Goal: Task Accomplishment & Management: Use online tool/utility

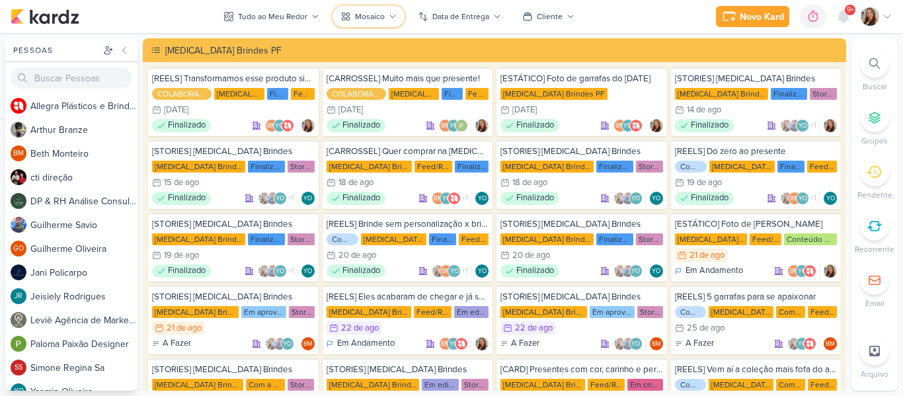
click at [358, 12] on div "Mosaico" at bounding box center [370, 17] width 30 height 12
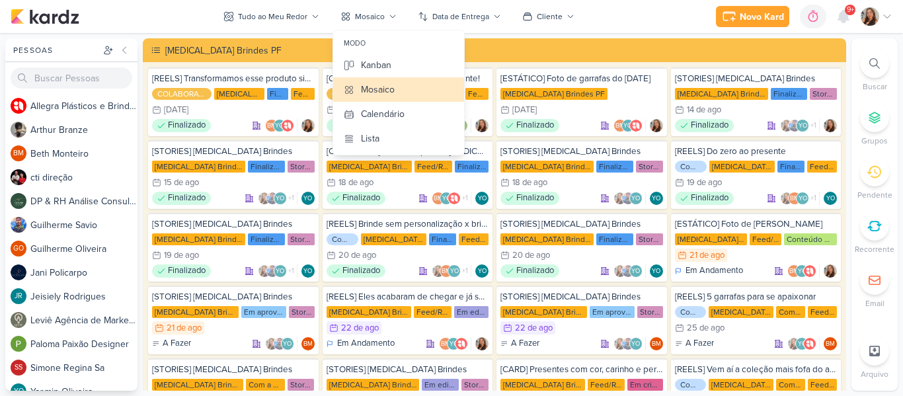
click at [848, 15] on span "9+" at bounding box center [850, 10] width 7 height 11
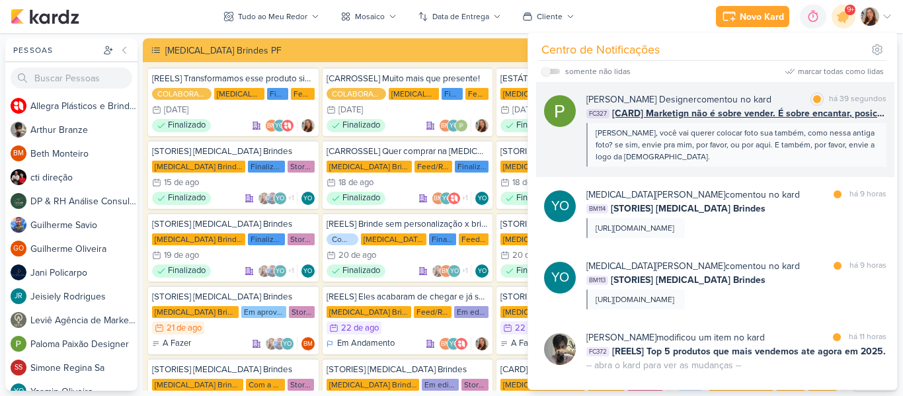
click at [715, 130] on div "[PERSON_NAME], você vai querer colocar foto sua também, como nessa antiga foto?…" at bounding box center [735, 145] width 280 height 36
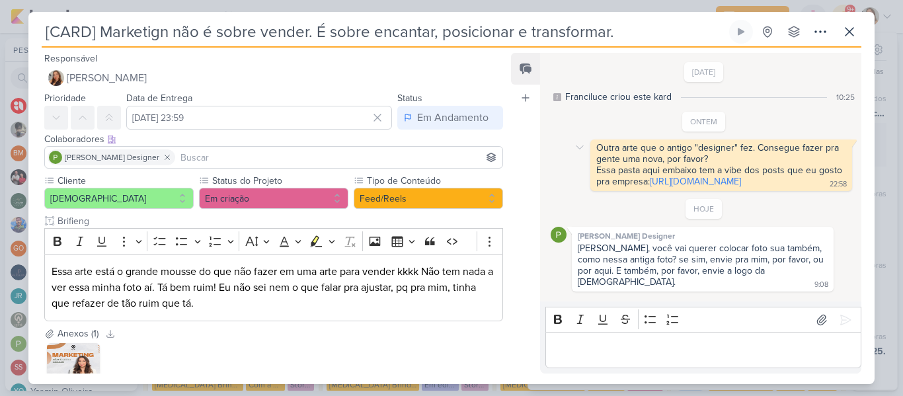
scroll to position [4, 0]
click at [623, 345] on p "Editor editing area: main" at bounding box center [703, 350] width 302 height 16
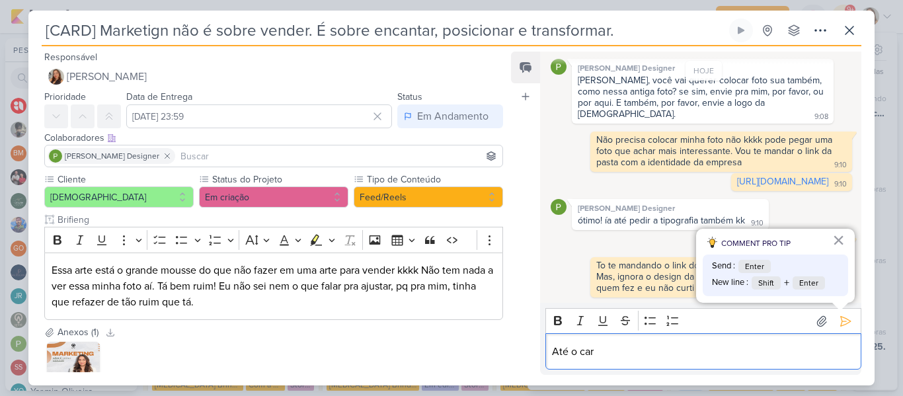
scroll to position [239, 0]
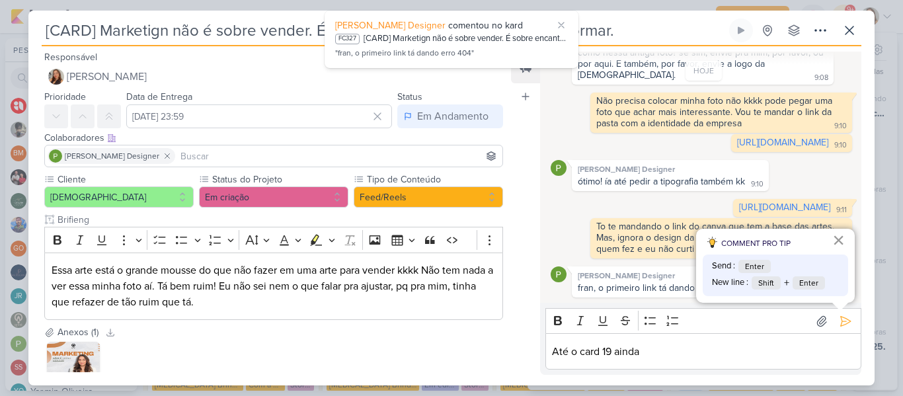
click at [835, 245] on button "×" at bounding box center [838, 239] width 13 height 21
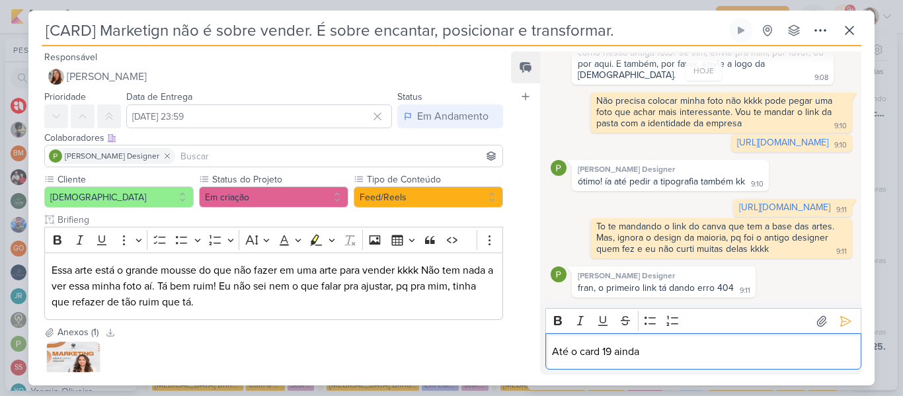
click at [718, 359] on p "Até o card 19 ainda" at bounding box center [703, 352] width 302 height 16
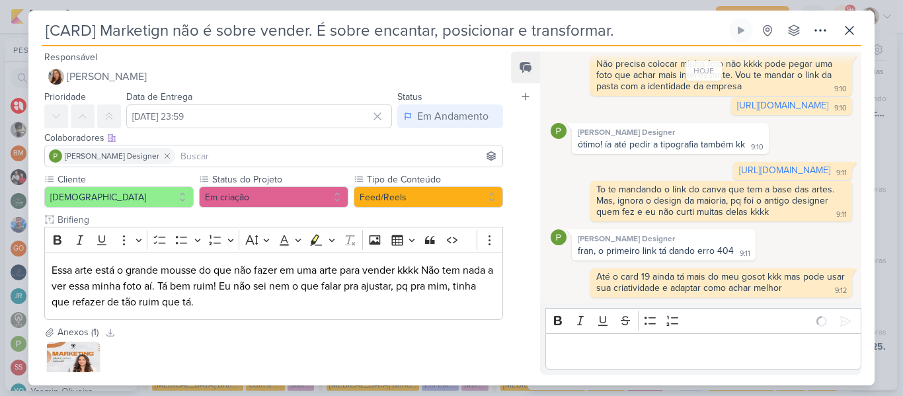
scroll to position [299, 0]
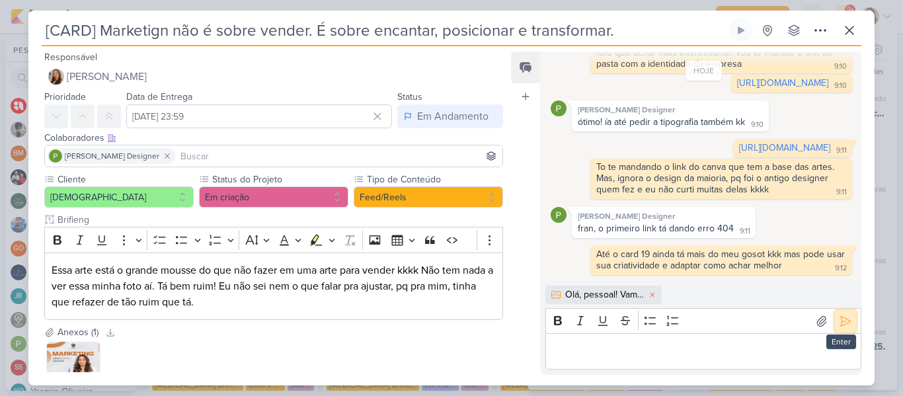
click at [841, 324] on icon at bounding box center [846, 321] width 10 height 10
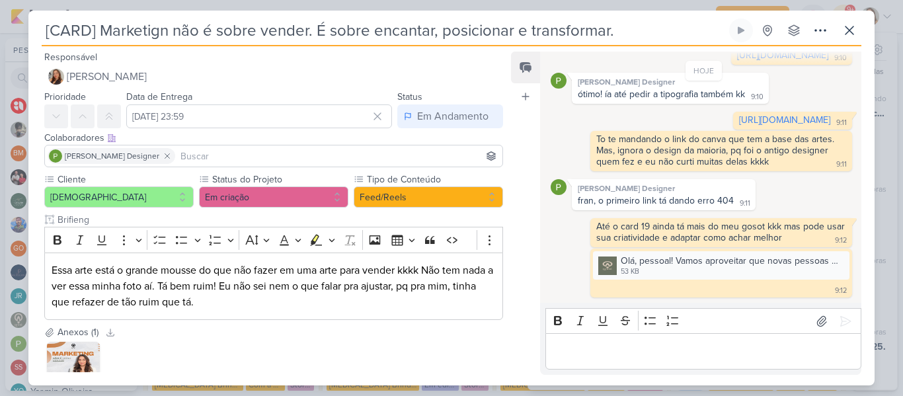
click at [663, 345] on p "Editor editing area: main" at bounding box center [703, 352] width 302 height 16
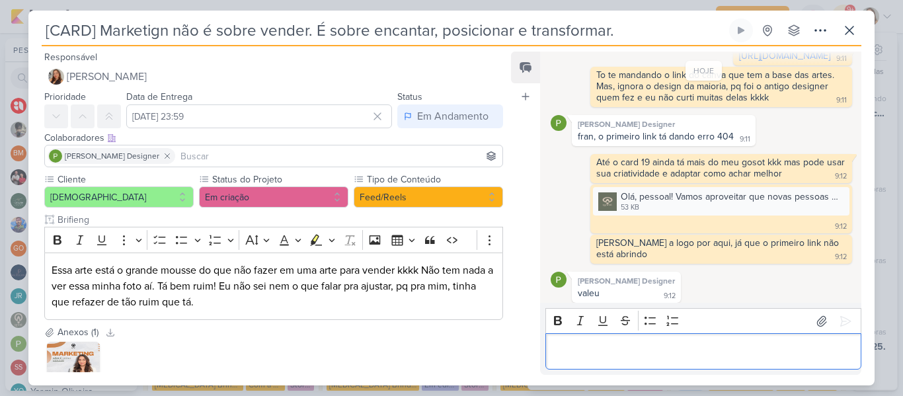
scroll to position [396, 0]
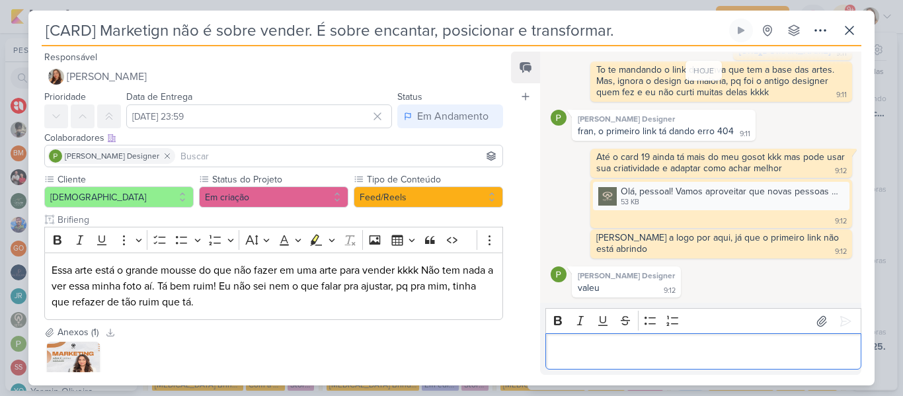
click at [605, 360] on div "Editor editing area: main" at bounding box center [703, 351] width 316 height 36
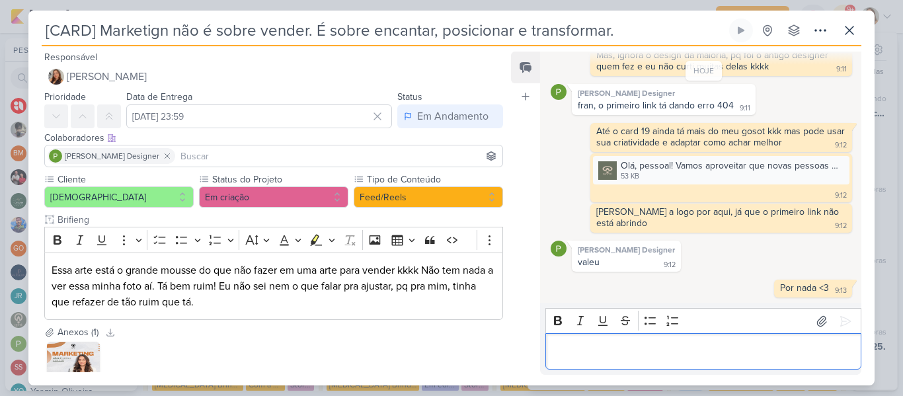
scroll to position [422, 0]
click at [81, 362] on img at bounding box center [73, 368] width 53 height 53
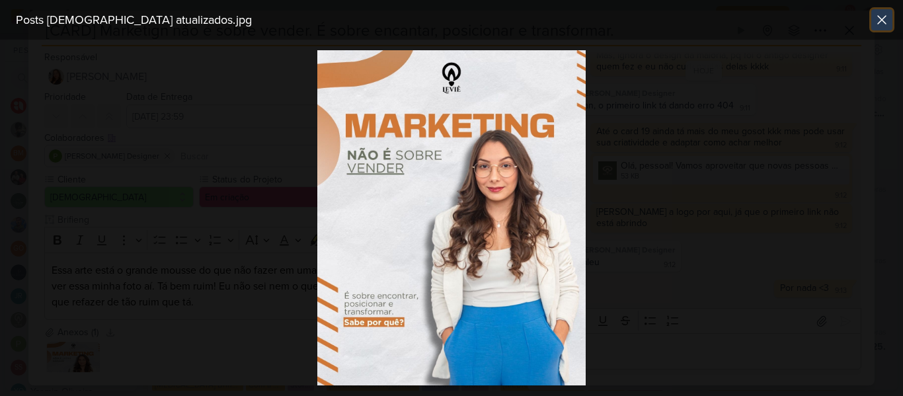
click at [874, 30] on button at bounding box center [881, 19] width 21 height 21
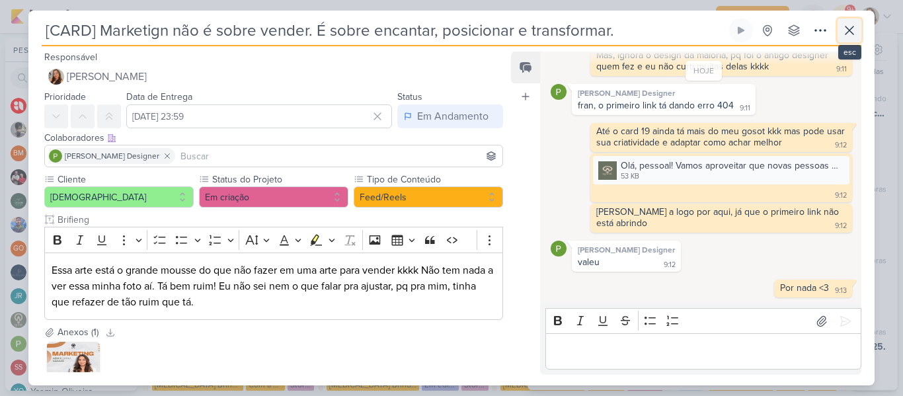
click at [843, 36] on icon at bounding box center [849, 30] width 16 height 16
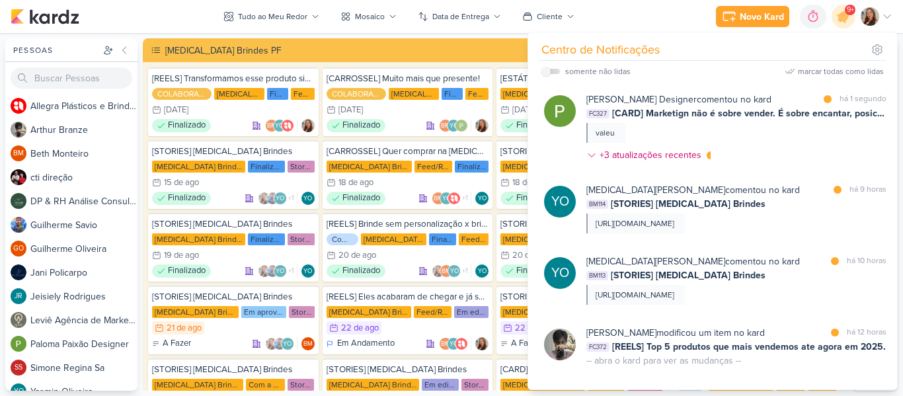
click at [667, 18] on div "Novo Kard Ctrl + k 0h0m Sessão desligada... Hoje 0h0m Semana 0h0m Mês 0h0m" at bounding box center [452, 16] width 882 height 33
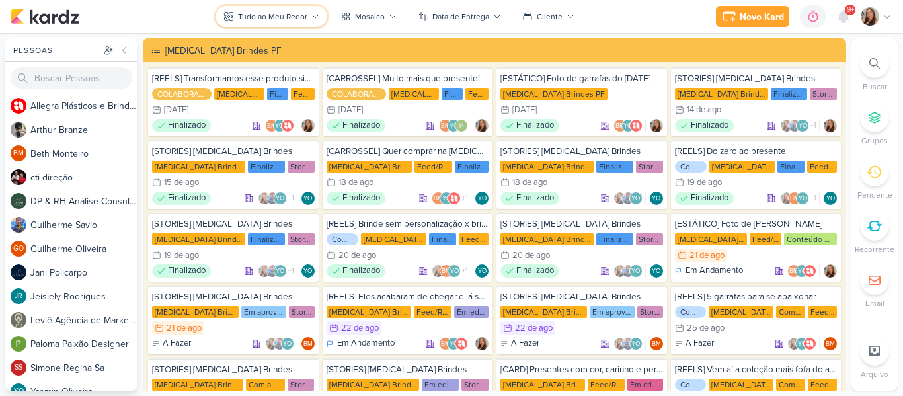
click at [293, 16] on div "Tudo ao Meu Redor" at bounding box center [272, 17] width 69 height 12
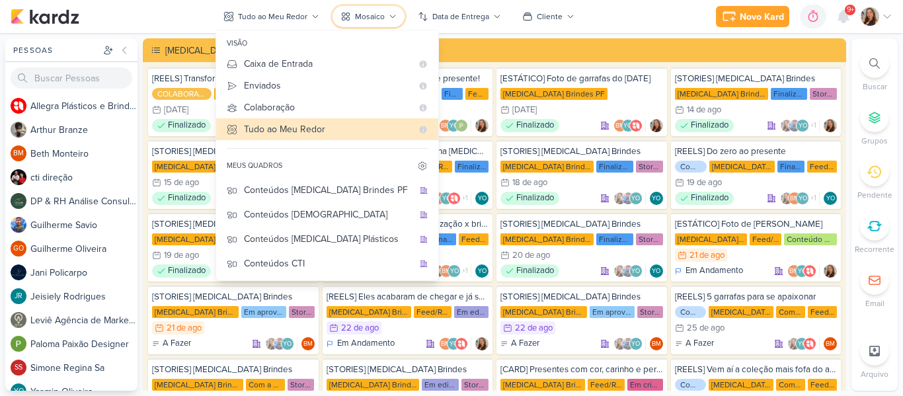
click at [389, 13] on icon at bounding box center [393, 17] width 8 height 8
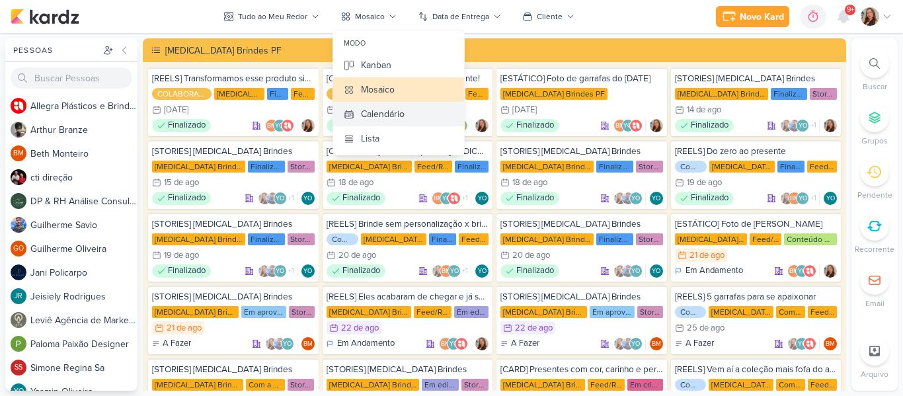
click at [399, 118] on div "Calendário" at bounding box center [383, 114] width 44 height 14
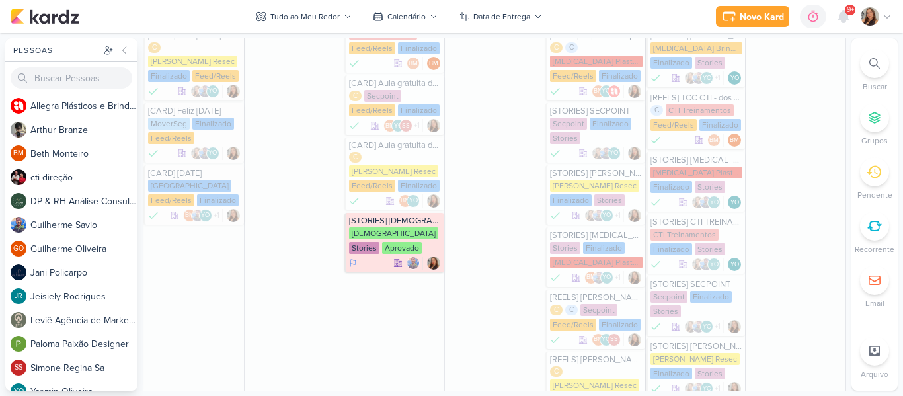
scroll to position [977, 0]
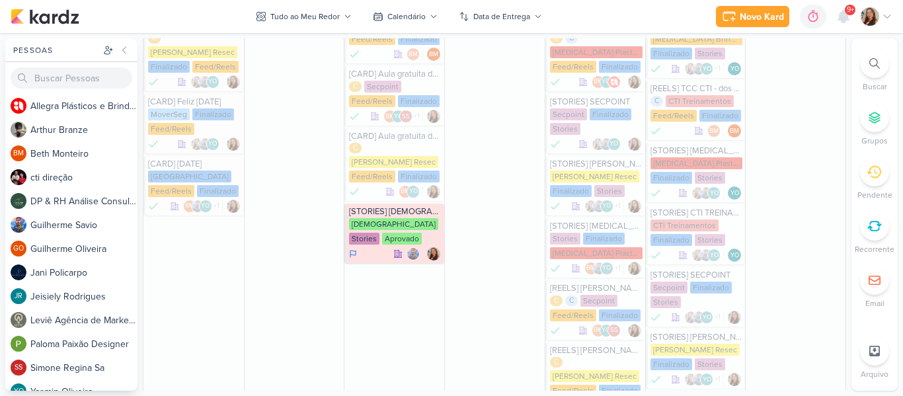
drag, startPoint x: 852, startPoint y: 136, endPoint x: 846, endPoint y: 131, distance: 8.0
click at [850, 140] on div "Pessoas [GEOGRAPHIC_DATA] A l l e g r a P l á s t i c o s e B r i n d e s P e r…" at bounding box center [451, 214] width 903 height 352
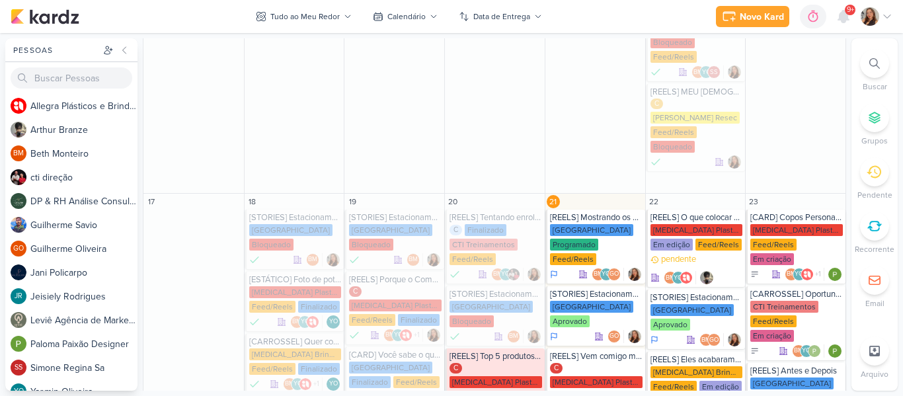
scroll to position [1474, 0]
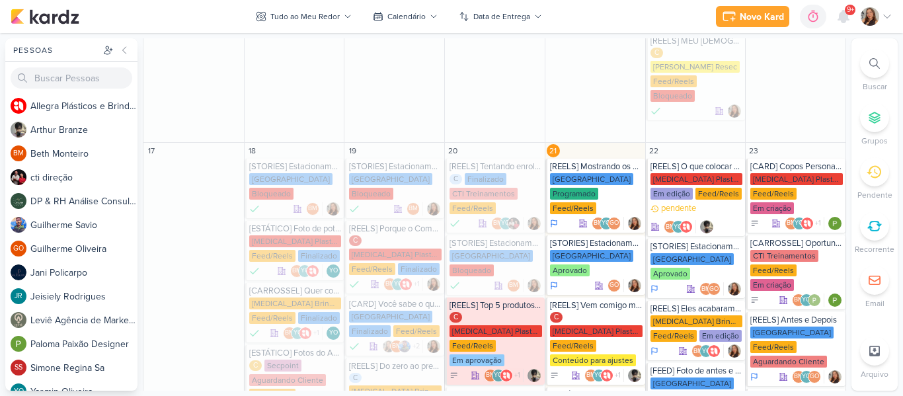
click at [679, 17] on div "Novo Kard Ctrl + k 0h0m Sessão desligada... Hoje 0h0m Semana 0h0m Mês 0h0m" at bounding box center [452, 16] width 882 height 33
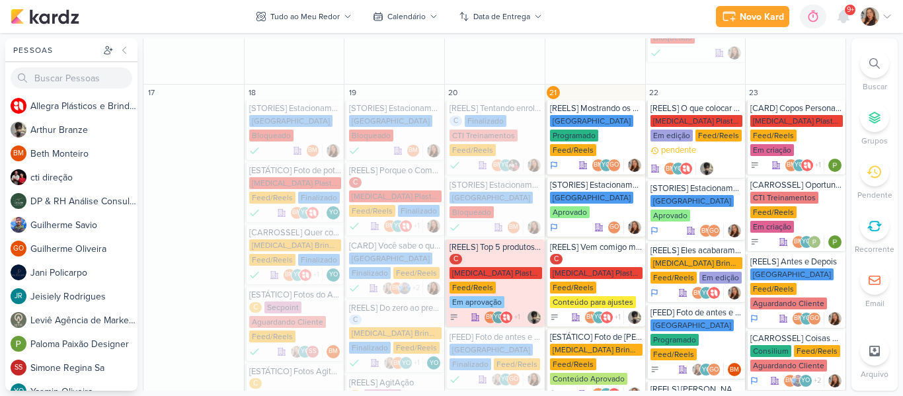
scroll to position [1542, 0]
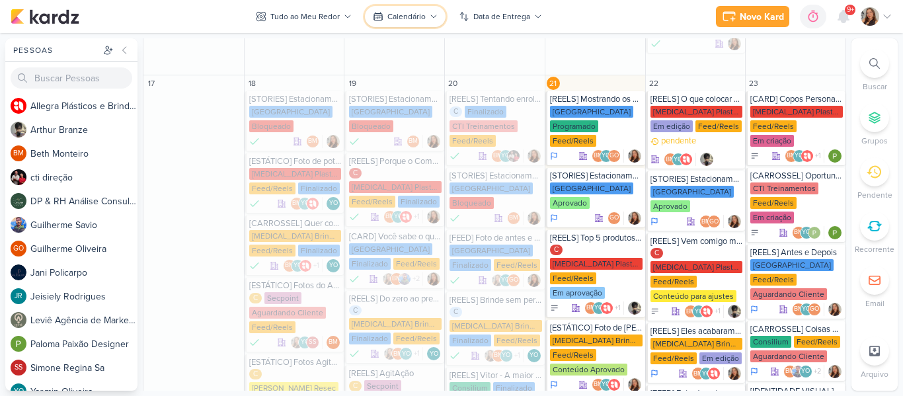
click at [395, 16] on div "Calendário" at bounding box center [406, 17] width 38 height 12
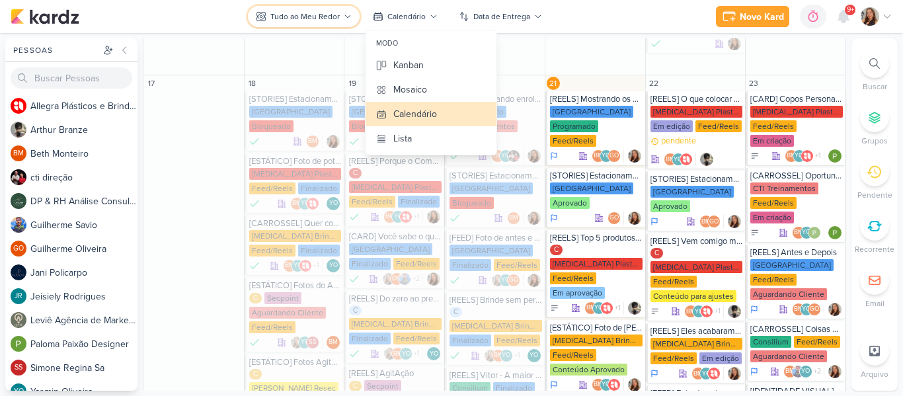
click at [328, 9] on button "Tudo ao Meu Redor" at bounding box center [304, 16] width 112 height 21
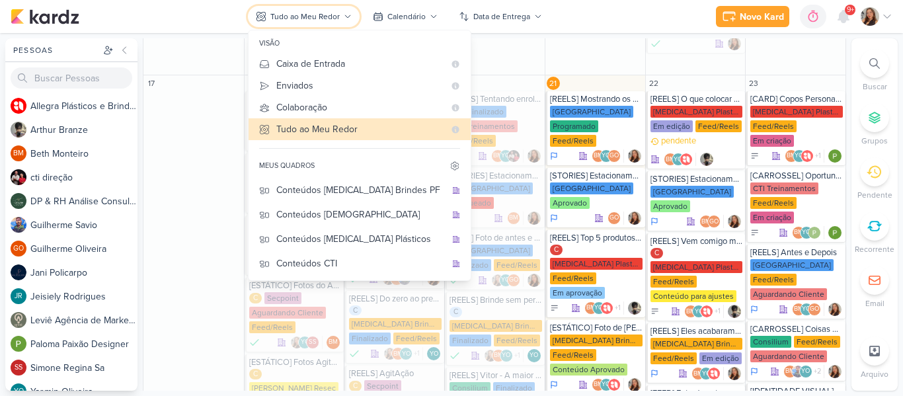
scroll to position [169, 0]
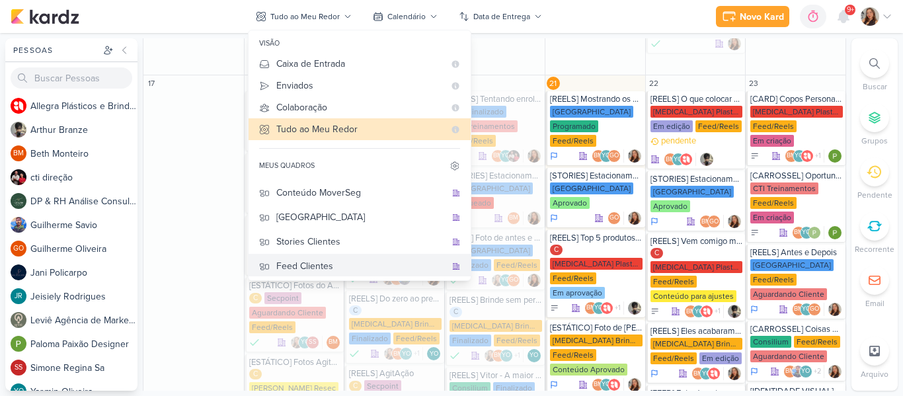
click at [346, 258] on button "Feed Clientes" at bounding box center [359, 266] width 222 height 24
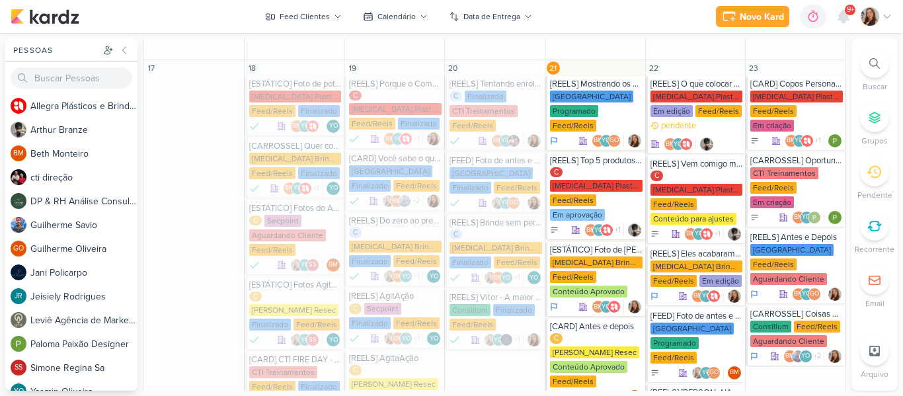
scroll to position [772, 0]
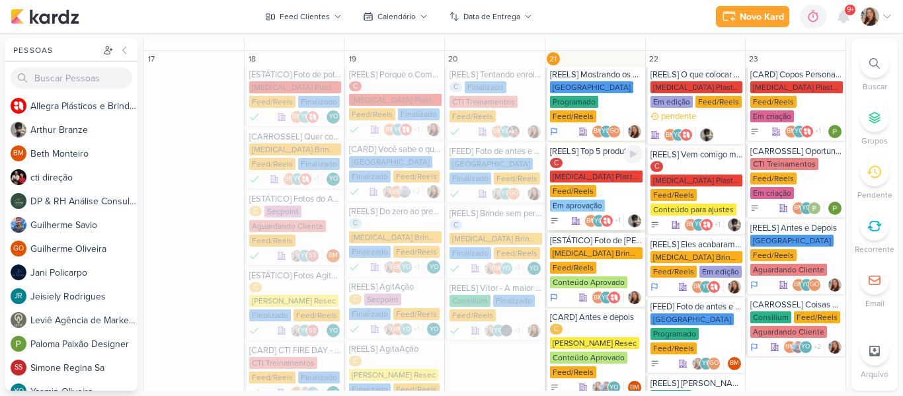
click at [613, 173] on div "C [MEDICAL_DATA] Plasticos PJ Feed/Reels Em aprovação" at bounding box center [596, 186] width 93 height 56
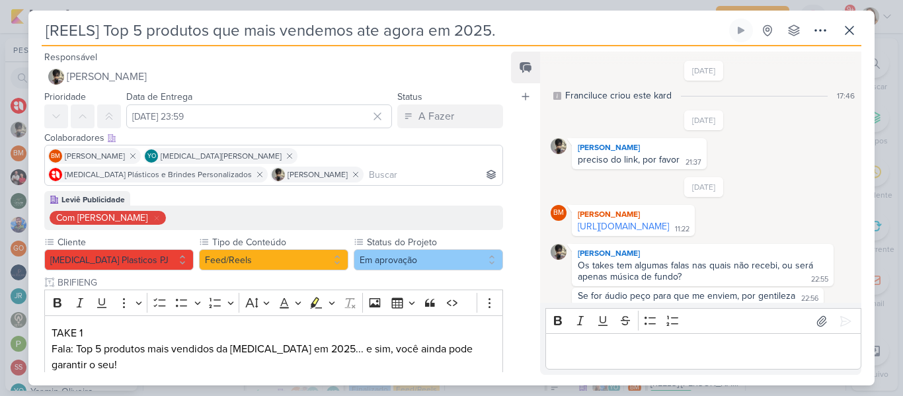
scroll to position [722, 0]
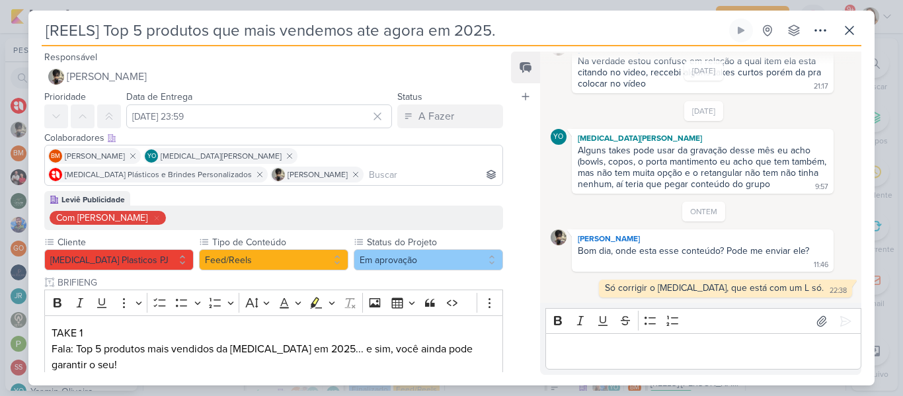
drag, startPoint x: 500, startPoint y: 167, endPoint x: 508, endPoint y: 296, distance: 129.1
click at [508, 296] on div "Responsável [PERSON_NAME] Nenhum contato encontrado create new contact Novo Con…" at bounding box center [451, 215] width 846 height 339
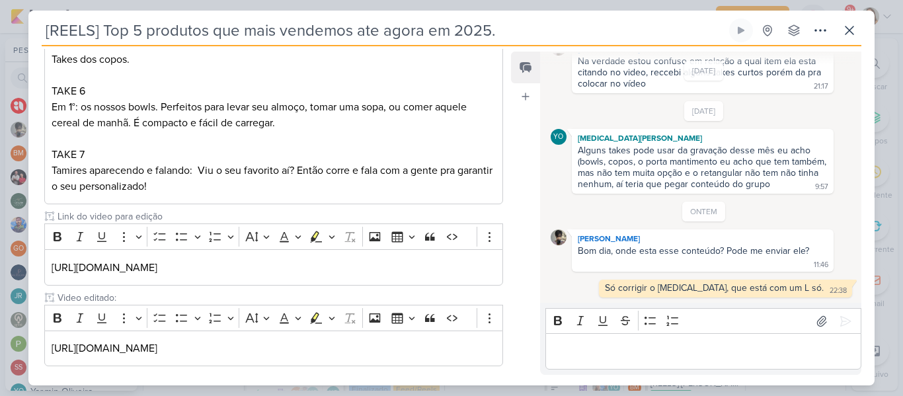
scroll to position [674, 0]
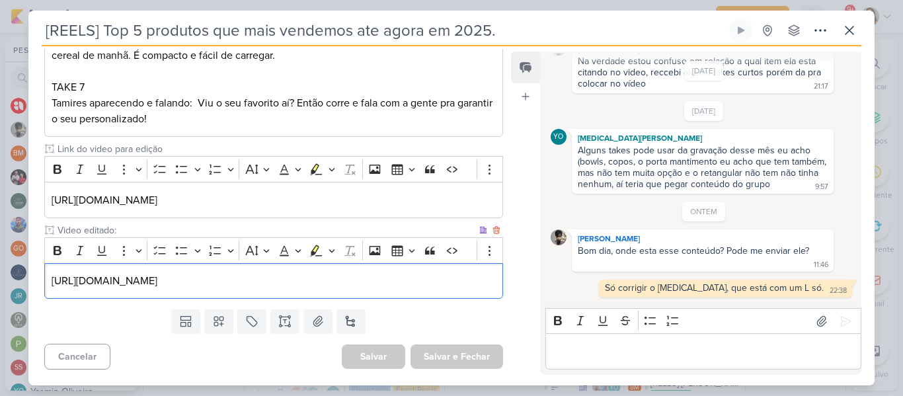
click at [52, 280] on p "[URL][DOMAIN_NAME]" at bounding box center [274, 281] width 444 height 16
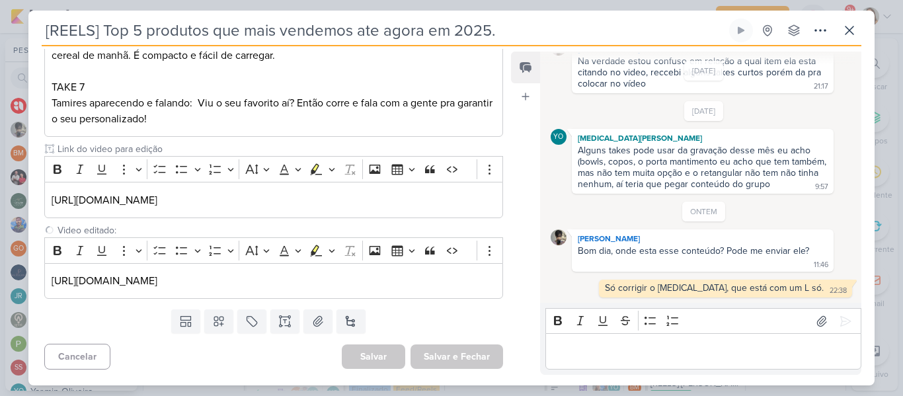
click at [145, 39] on input "[REELS] Top 5 produtos que mais vendemos ate agora em 2025." at bounding box center [384, 31] width 685 height 24
drag, startPoint x: 46, startPoint y: 30, endPoint x: 529, endPoint y: 43, distance: 482.6
click at [529, 43] on div "[REELS] Top 5 produtos que mais vendemos ate agora em 2025. Criado por mim nenh…" at bounding box center [451, 33] width 819 height 28
click at [850, 39] on button at bounding box center [849, 31] width 24 height 24
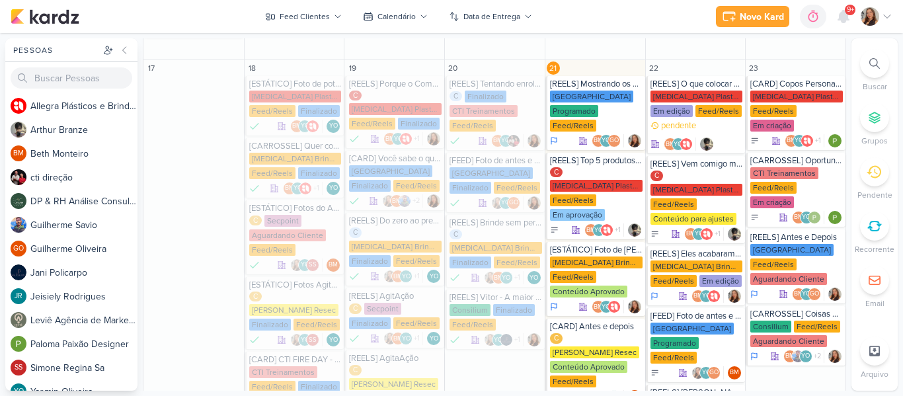
scroll to position [773, 0]
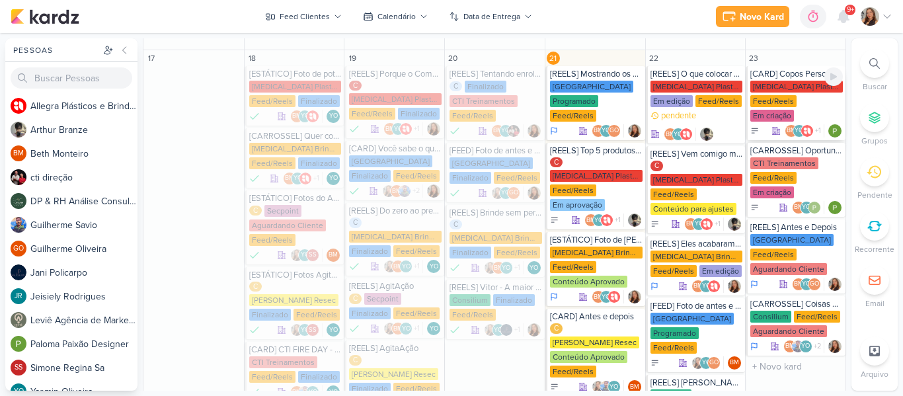
click at [794, 110] on div "Em criação" at bounding box center [772, 116] width 44 height 12
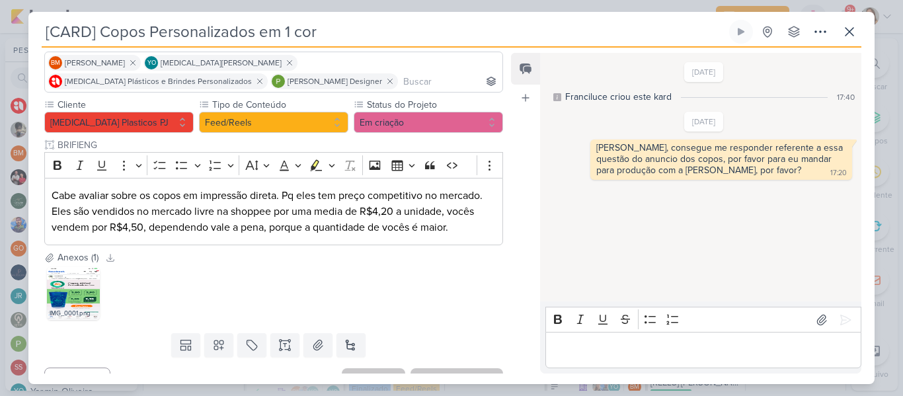
scroll to position [102, 0]
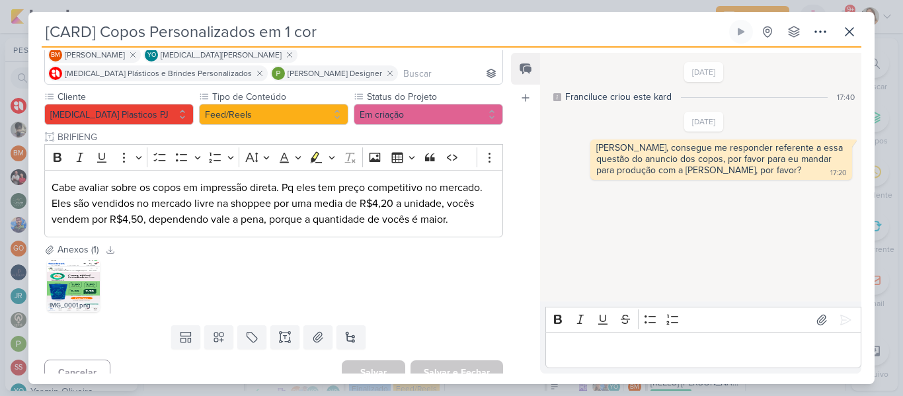
drag, startPoint x: 340, startPoint y: 39, endPoint x: 35, endPoint y: 32, distance: 304.7
click at [35, 32] on div "[CARD] Copos Personalizados em 1 cor Criado por mim nenhum grupo disponível" at bounding box center [451, 202] width 846 height 364
click at [837, 35] on button at bounding box center [849, 32] width 24 height 24
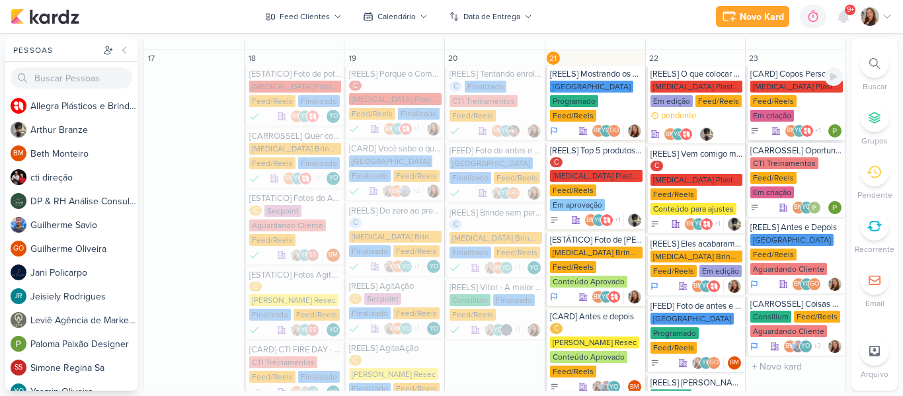
click at [789, 69] on div "[CARD] Copos Personalizados em 1 cor" at bounding box center [796, 74] width 93 height 11
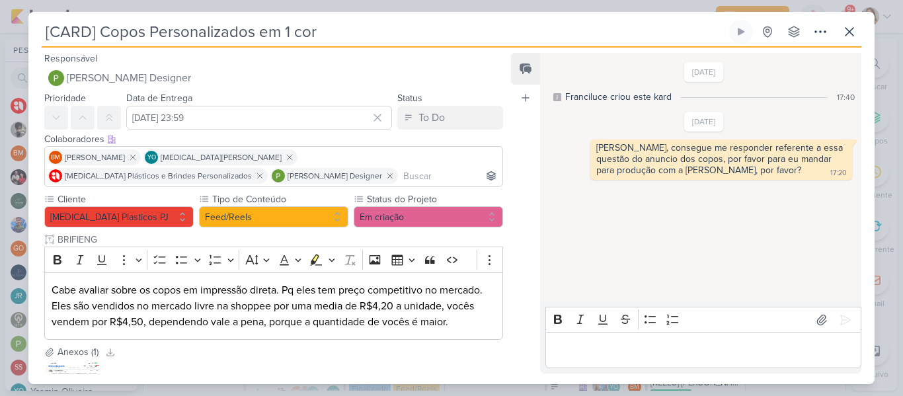
scroll to position [117, 0]
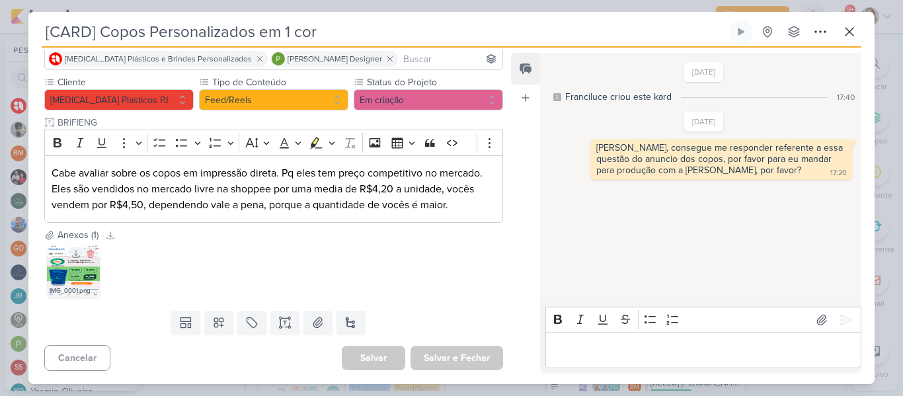
click at [52, 271] on img at bounding box center [73, 271] width 53 height 53
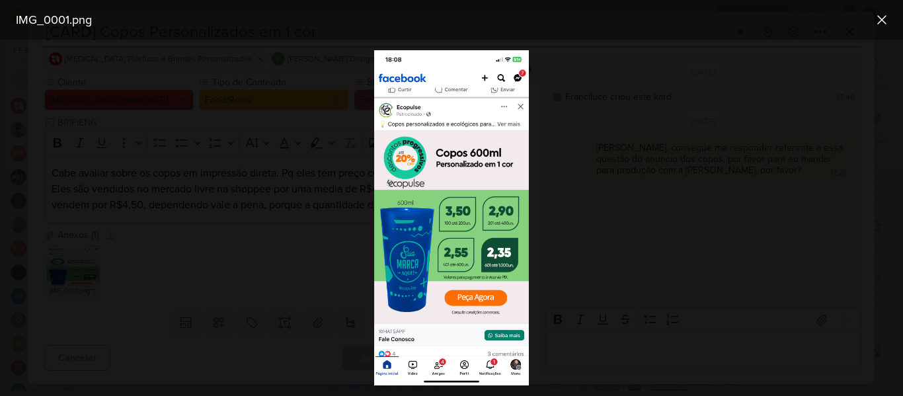
click at [396, 213] on img at bounding box center [451, 217] width 155 height 335
click at [441, 191] on img at bounding box center [451, 217] width 155 height 335
click at [882, 21] on icon at bounding box center [882, 20] width 16 height 16
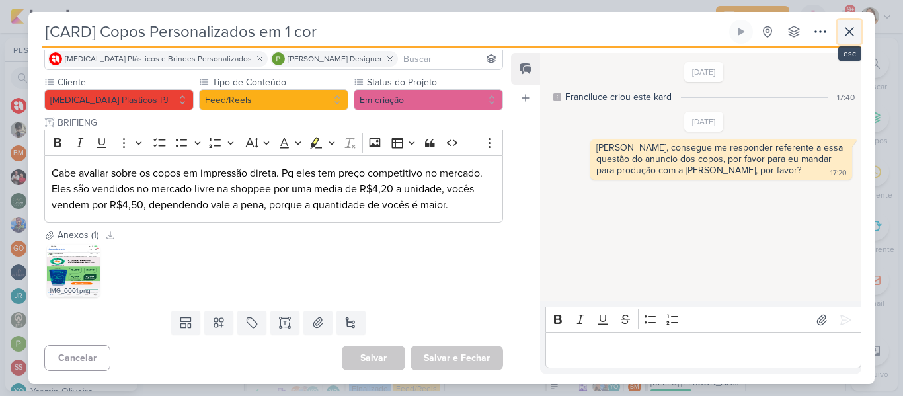
click at [847, 34] on icon at bounding box center [849, 32] width 8 height 8
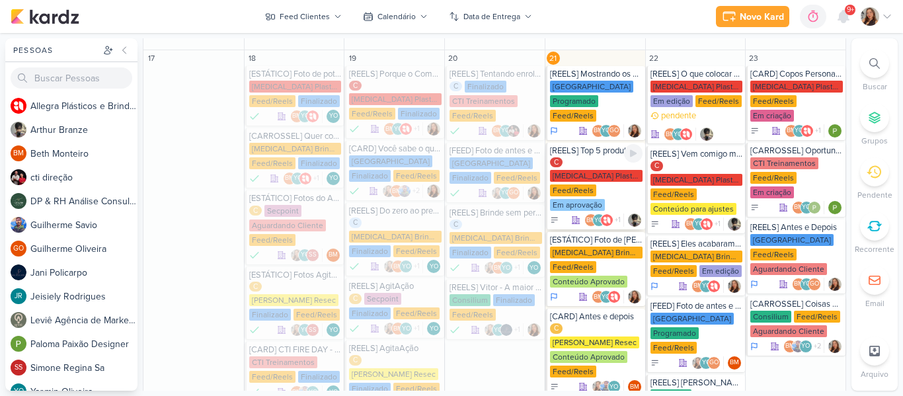
click at [595, 199] on div "Em aprovação" at bounding box center [577, 205] width 55 height 12
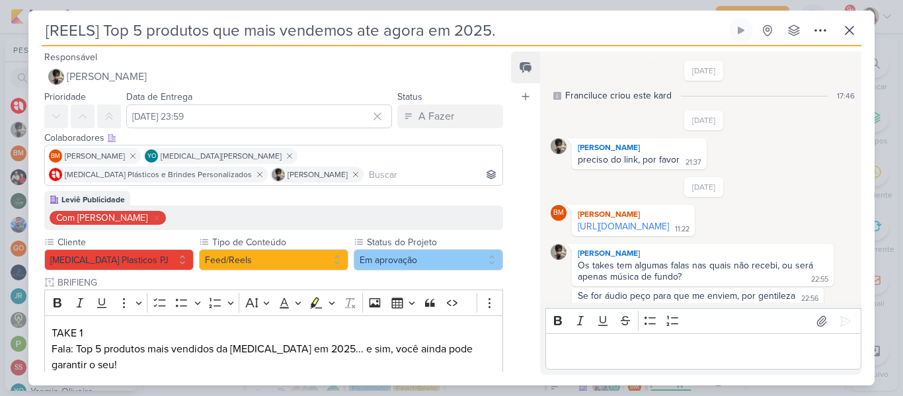
scroll to position [800, 0]
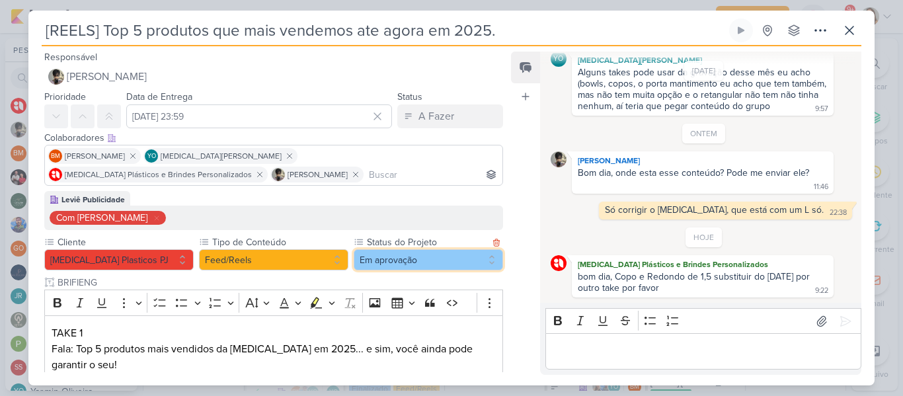
click at [376, 252] on button "Em aprovação" at bounding box center [428, 259] width 149 height 21
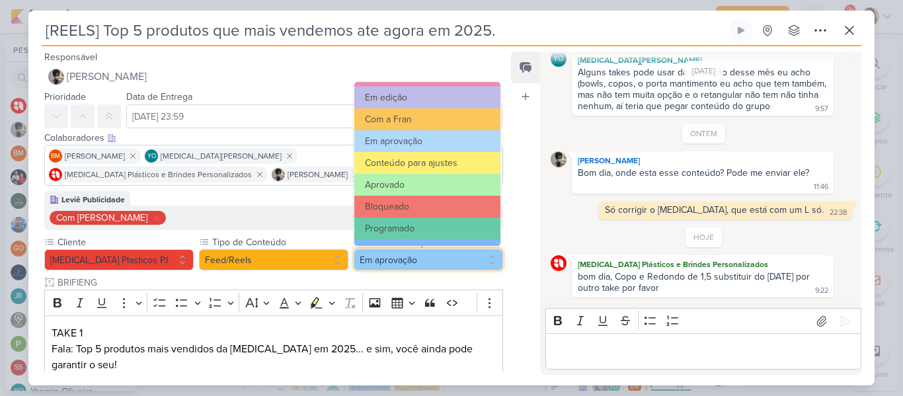
scroll to position [149, 0]
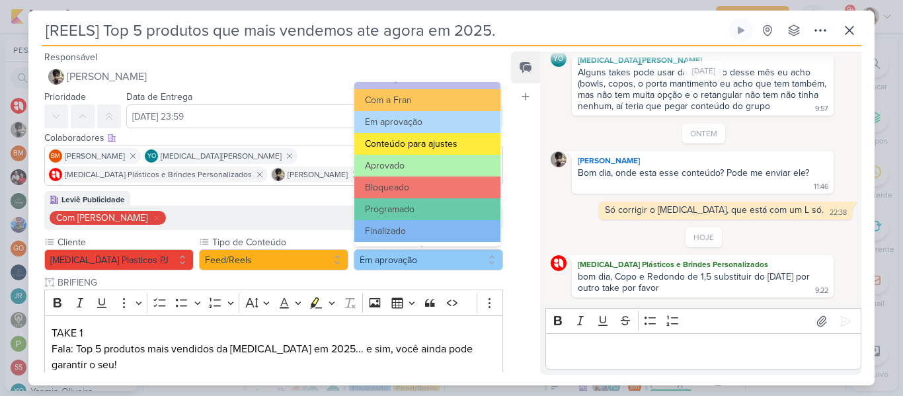
click at [438, 139] on button "Conteúdo para ajustes" at bounding box center [427, 144] width 146 height 22
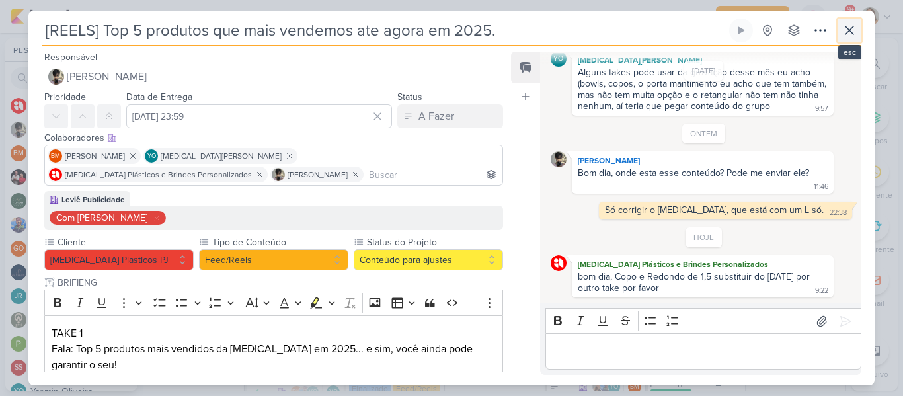
click at [847, 32] on icon at bounding box center [849, 30] width 8 height 8
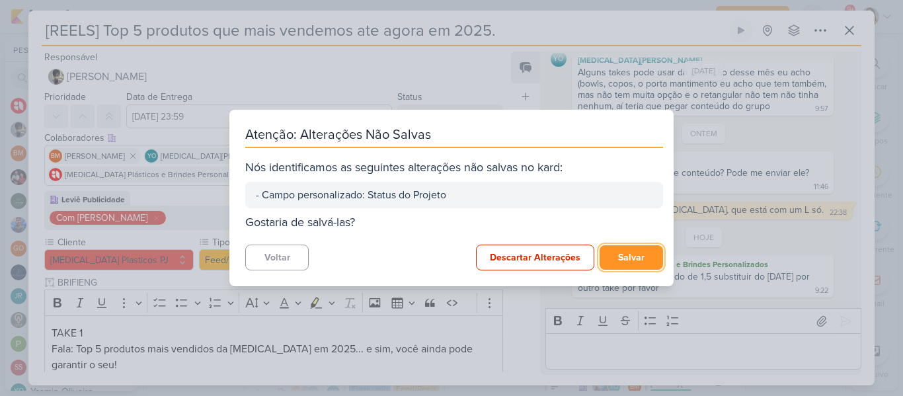
click at [605, 252] on button "Salvar" at bounding box center [630, 257] width 63 height 24
